Goal: Find specific page/section: Find specific page/section

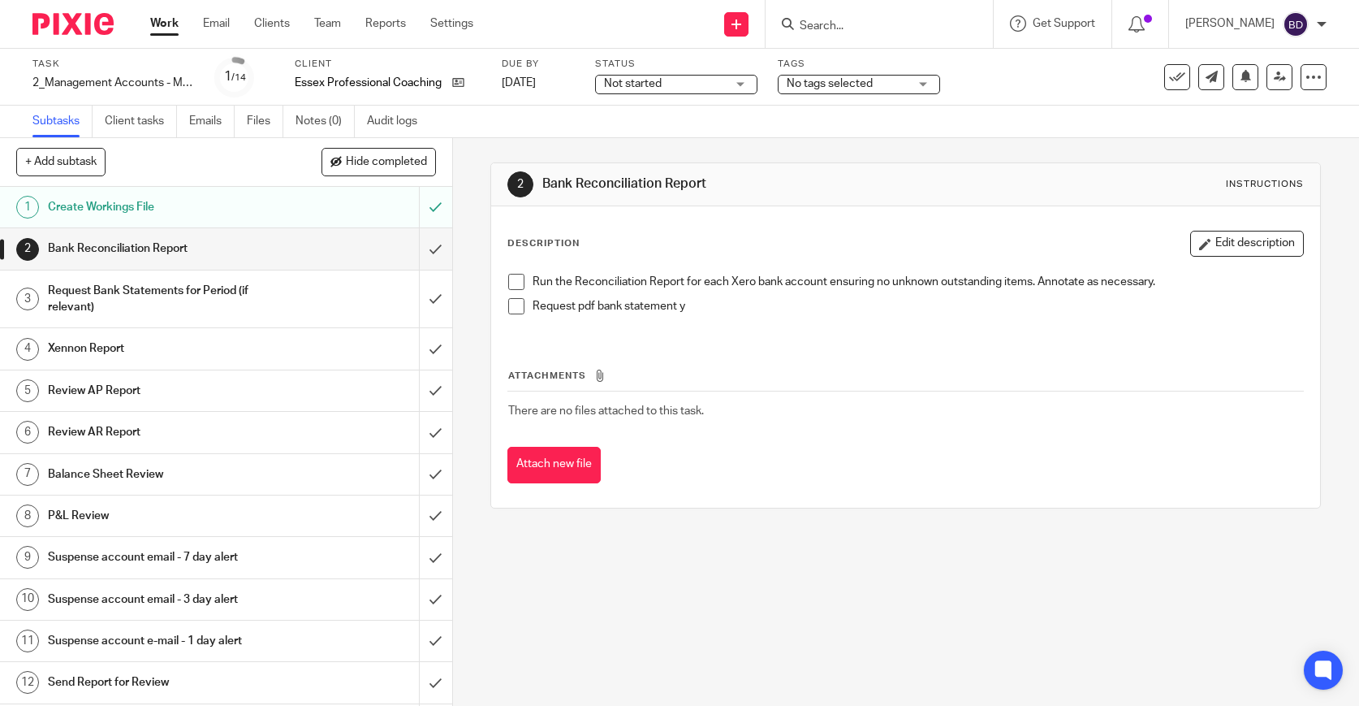
click at [843, 31] on input "Search" at bounding box center [871, 26] width 146 height 15
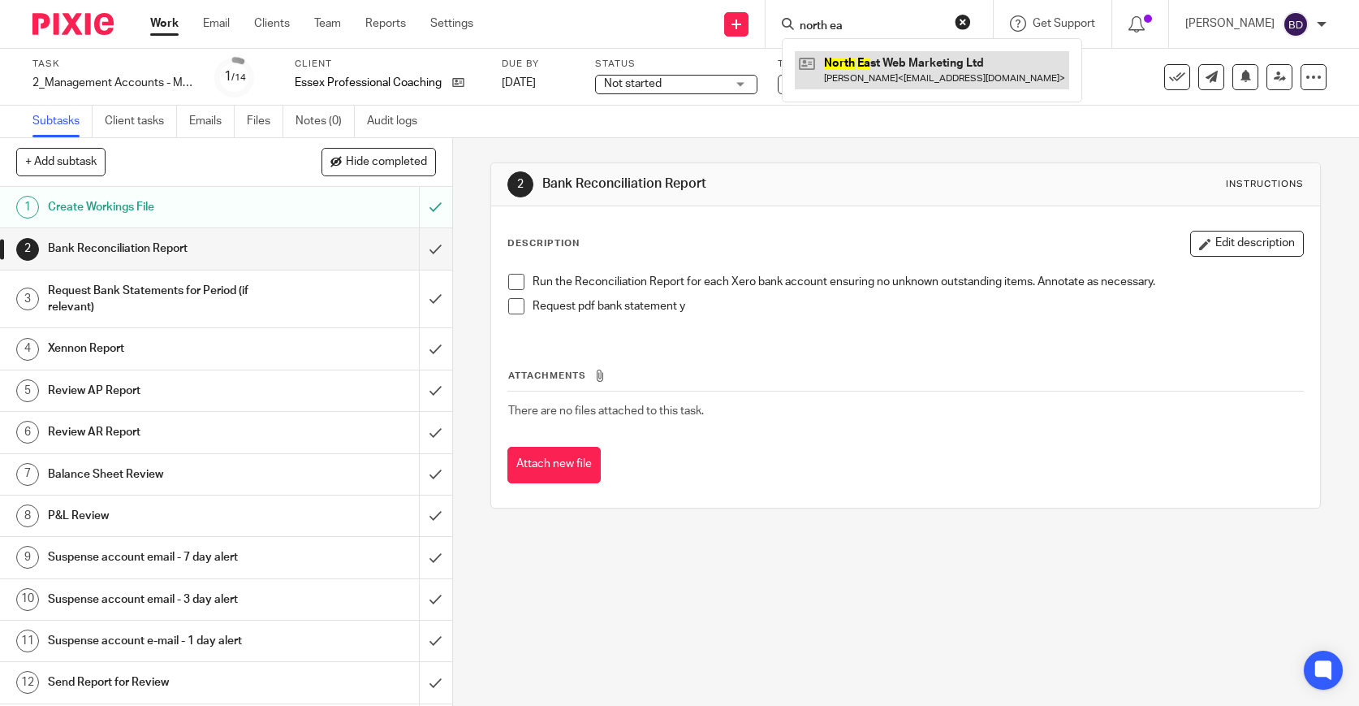
type input "north ea"
click at [931, 82] on link at bounding box center [932, 69] width 274 height 37
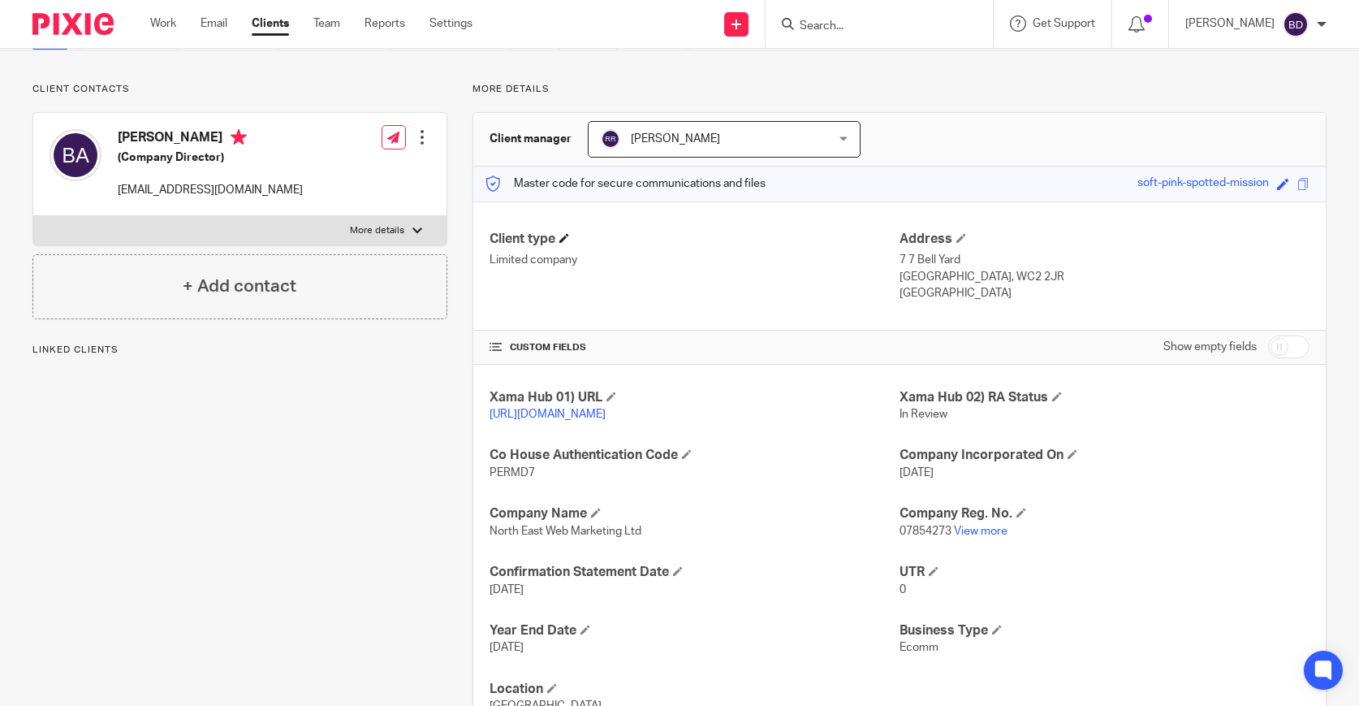
scroll to position [91, 0]
